Goal: Entertainment & Leisure: Consume media (video, audio)

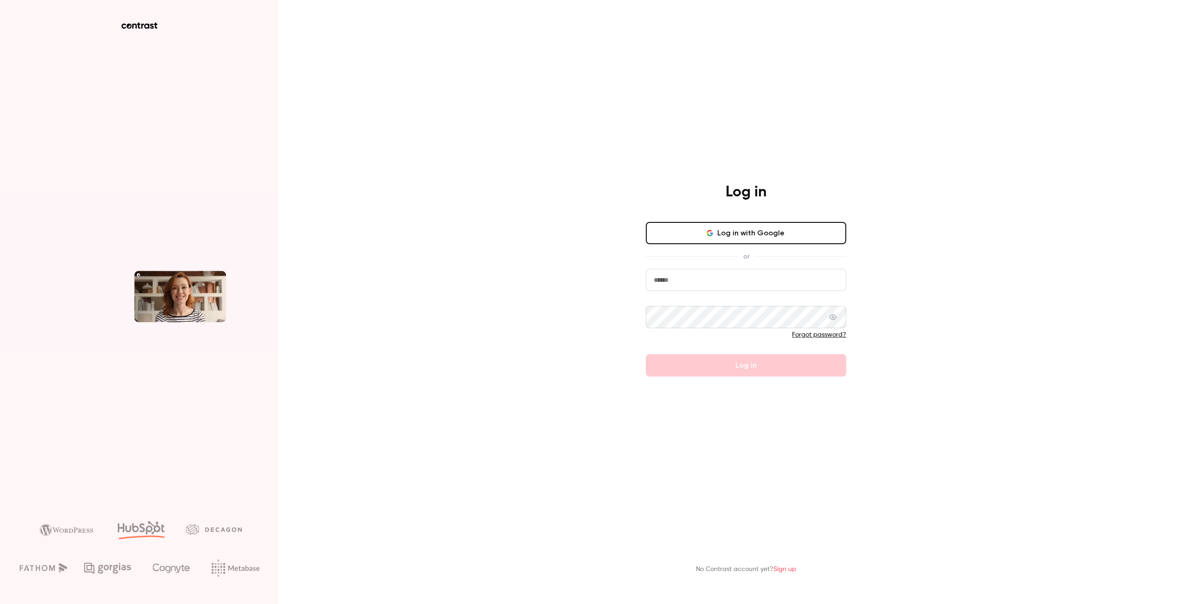
click at [734, 235] on button "Log in with Google" at bounding box center [746, 233] width 200 height 22
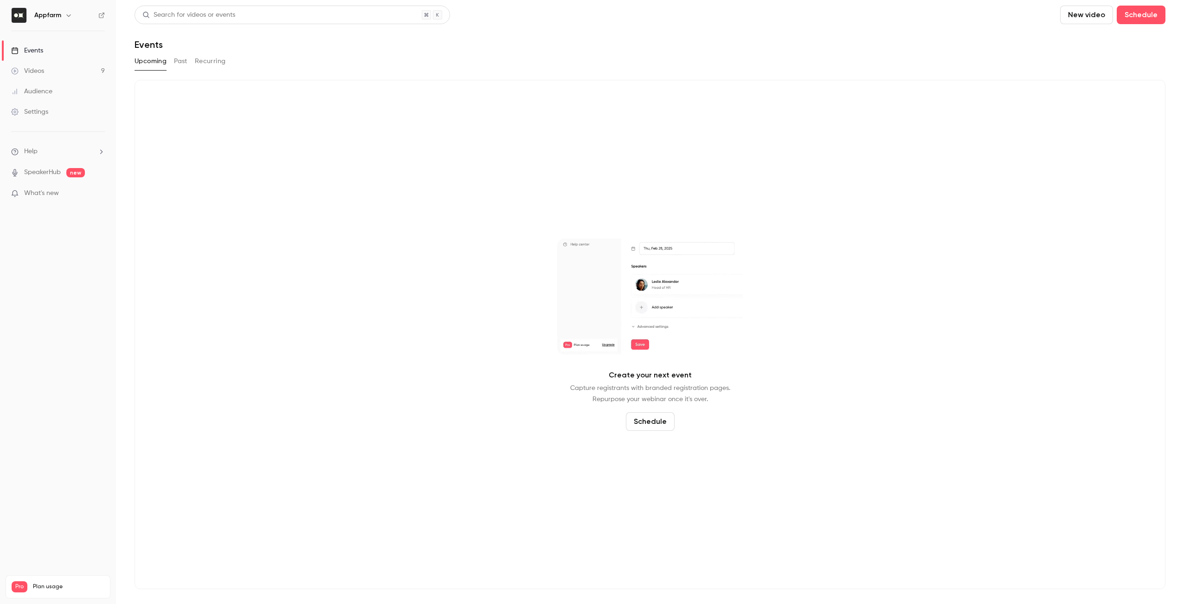
click at [57, 68] on link "Videos 9" at bounding box center [58, 71] width 116 height 20
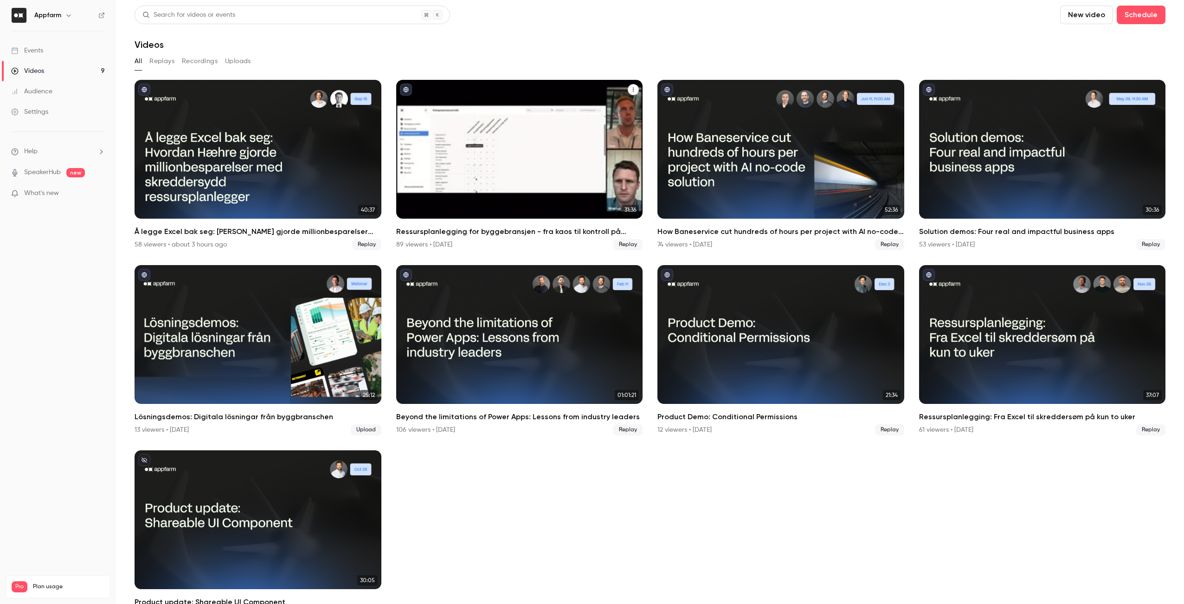
click at [491, 229] on h2 "Ressursplanlegging for byggebransjen - fra kaos til kontroll på rekordtid" at bounding box center [519, 231] width 247 height 11
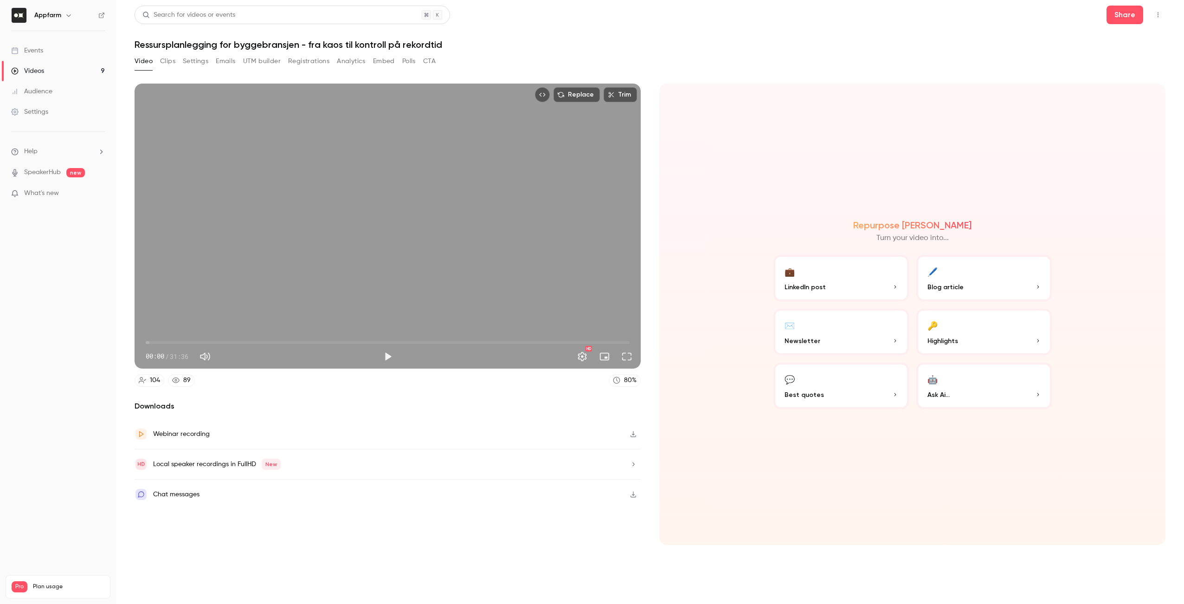
click at [411, 63] on button "Polls" at bounding box center [408, 61] width 13 height 15
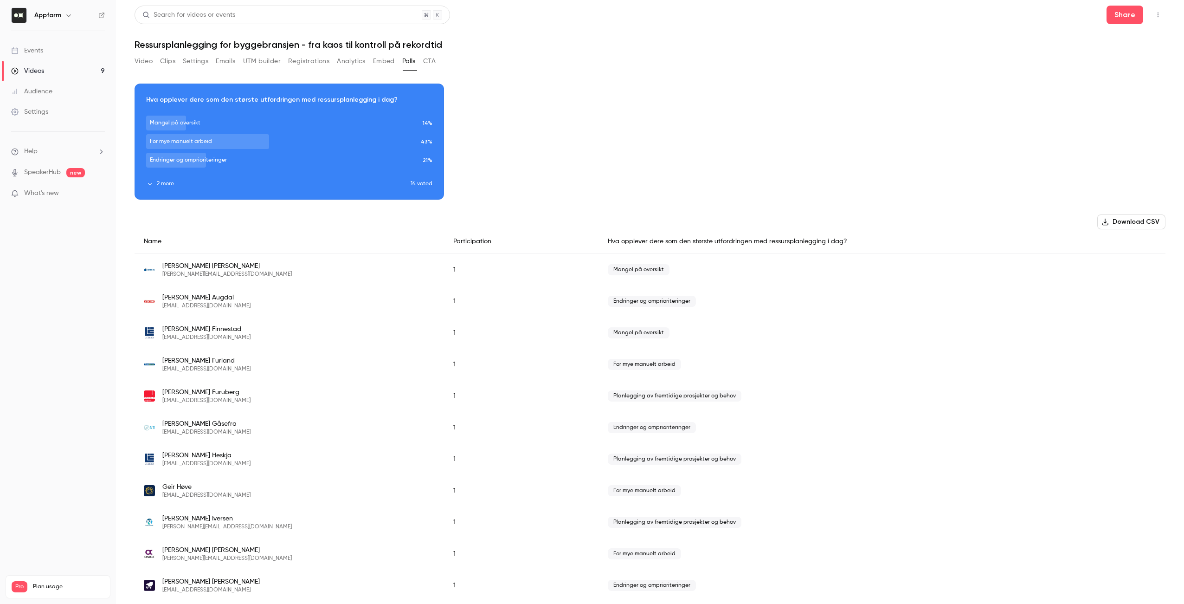
click at [152, 184] on icon "button" at bounding box center [150, 184] width 6 height 6
